Goal: Information Seeking & Learning: Check status

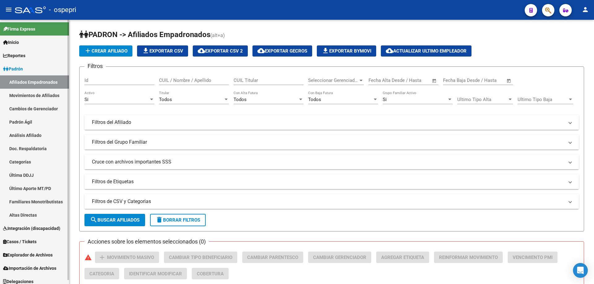
click at [42, 136] on link "Análisis Afiliado" at bounding box center [34, 135] width 69 height 13
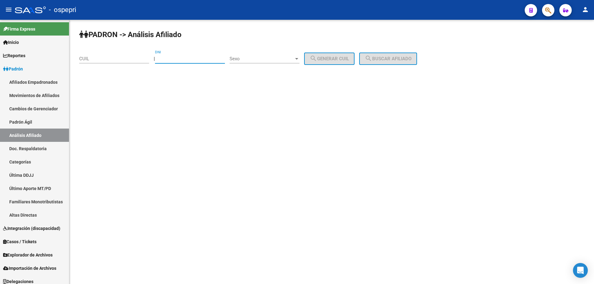
paste input "30596900"
type input "30596900"
click at [266, 58] on span "Sexo" at bounding box center [262, 59] width 64 height 6
click at [266, 62] on span "Masculino" at bounding box center [271, 59] width 70 height 14
click at [349, 58] on span "search Generar CUIL" at bounding box center [329, 59] width 39 height 6
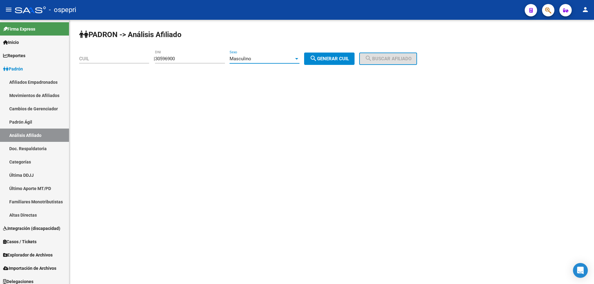
type input "20-30596900-2"
click at [377, 54] on button "search Buscar afiliado" at bounding box center [388, 59] width 58 height 12
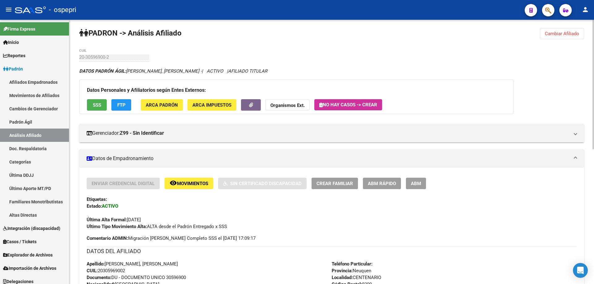
scroll to position [275, 0]
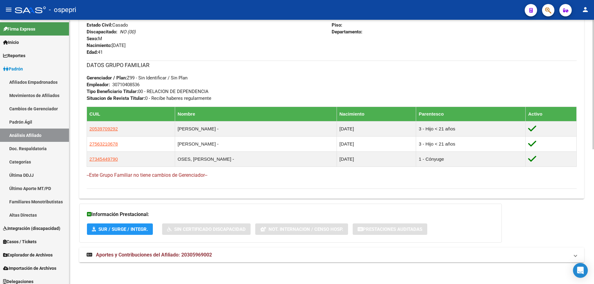
click at [175, 252] on span "Aportes y Contribuciones del Afiliado: 20305969002" at bounding box center [154, 255] width 116 height 6
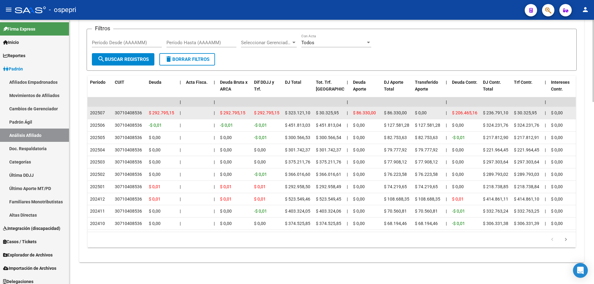
scroll to position [420, 0]
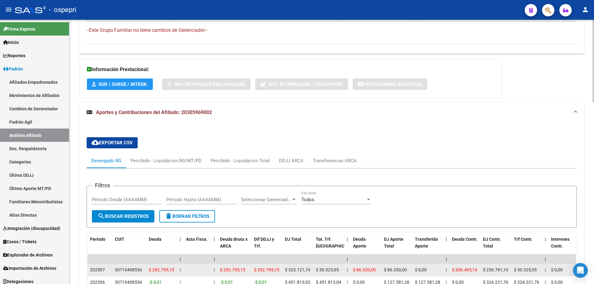
click at [131, 271] on div "30710408536" at bounding box center [128, 270] width 27 height 7
copy div "30710408536"
